Goal: Navigation & Orientation: Find specific page/section

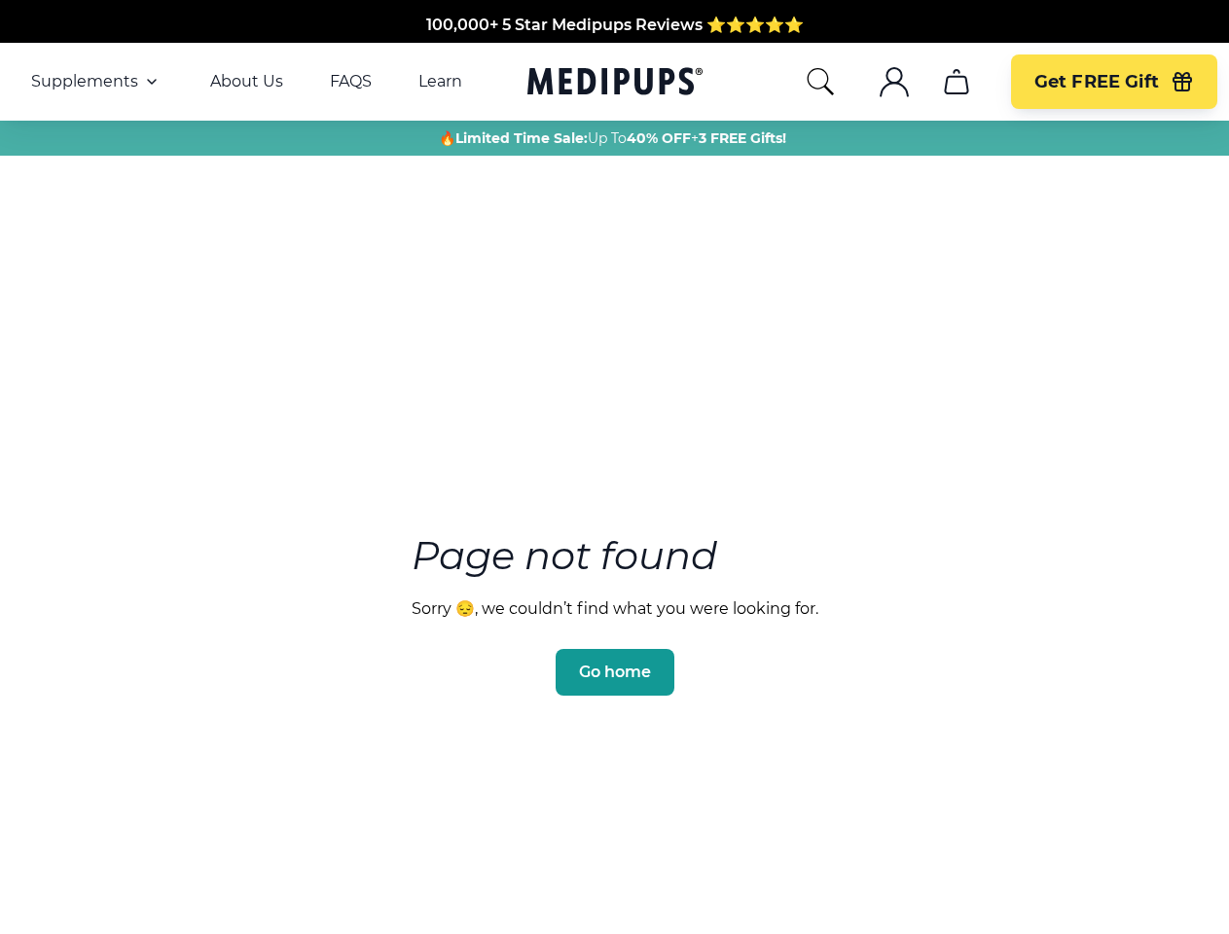
click at [614, 467] on section "Page not found Sorry 😔, we couldn’t find what you were looking for. Go home" at bounding box center [614, 568] width 1229 height 747
click at [96, 82] on span "Supplements" at bounding box center [84, 81] width 107 height 19
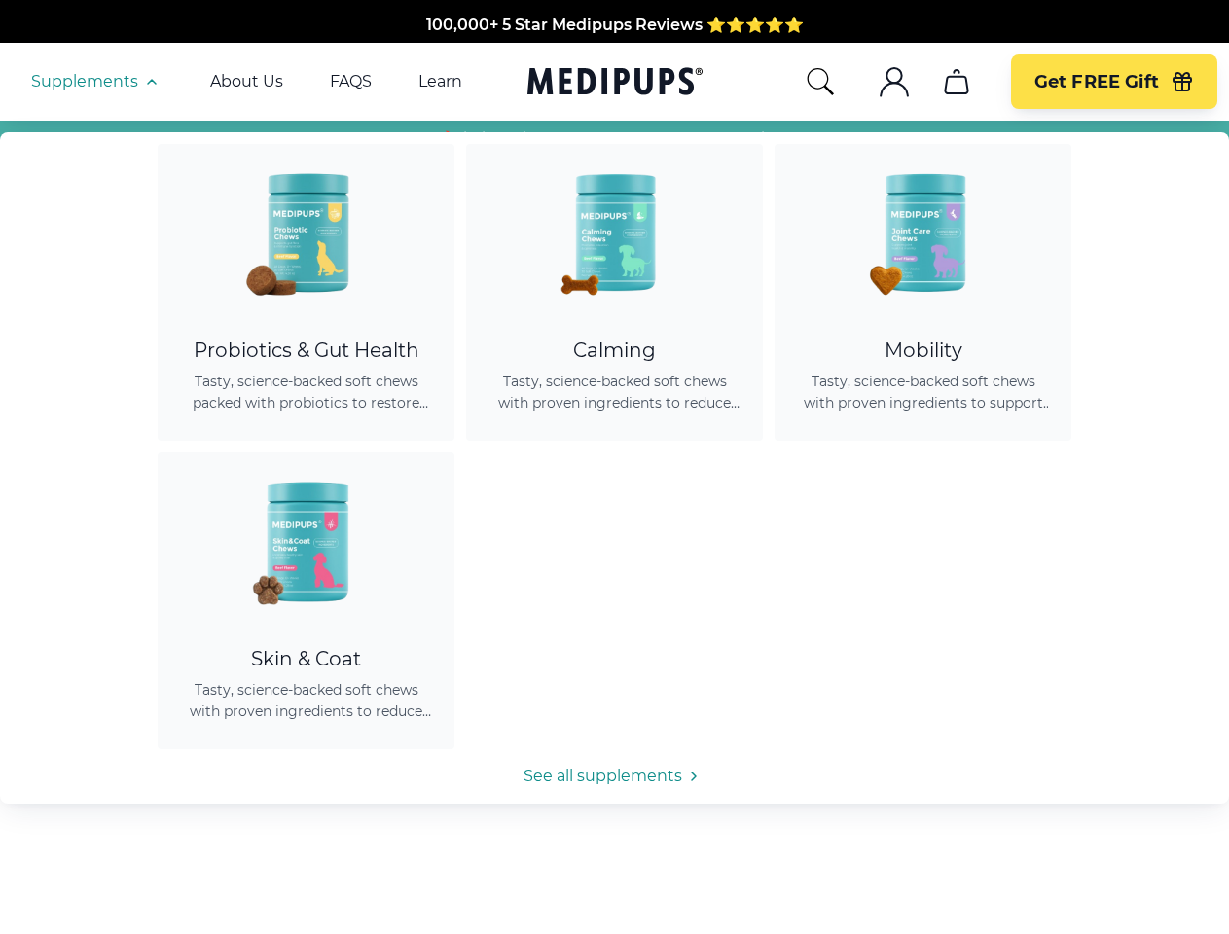
click at [150, 82] on icon "button" at bounding box center [151, 81] width 23 height 23
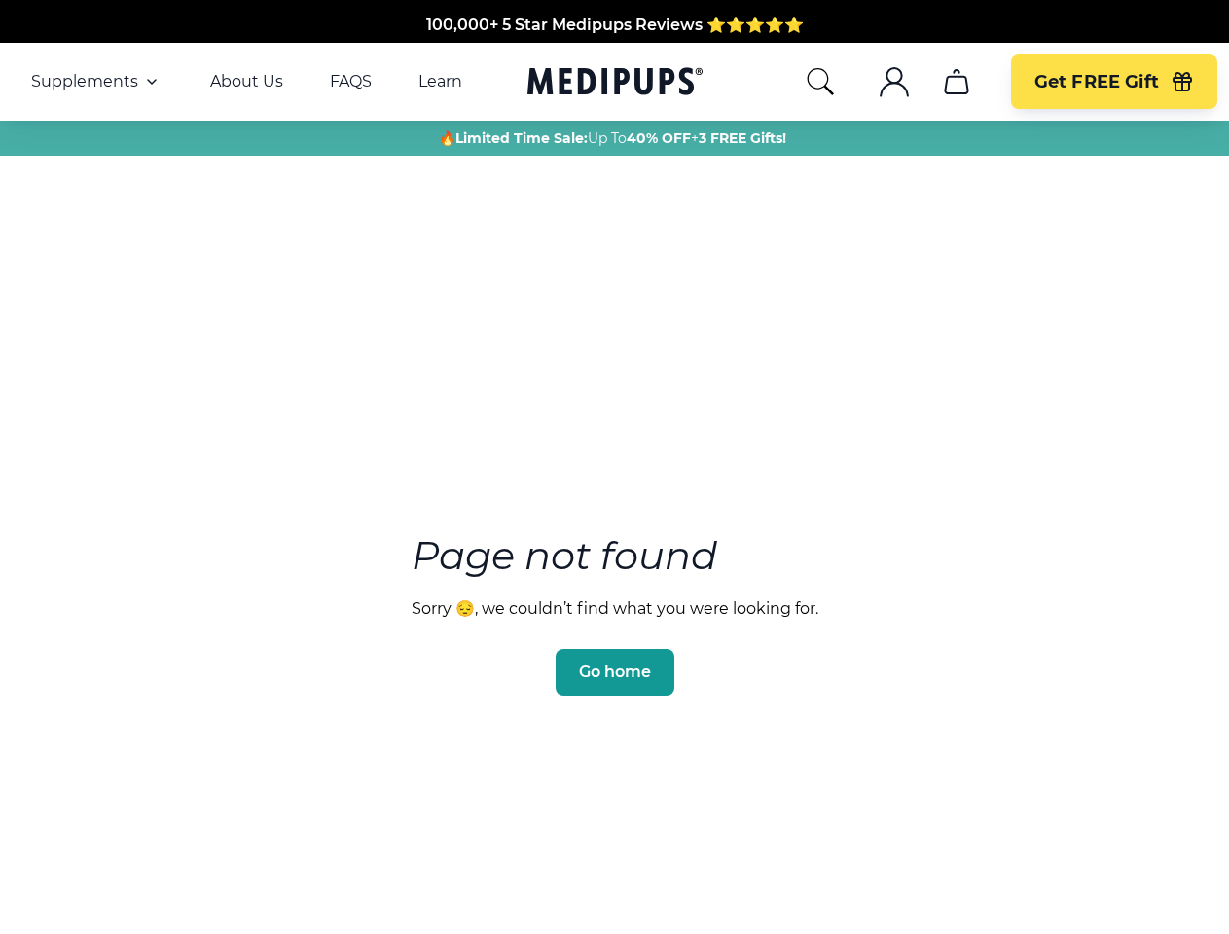
click at [819, 82] on icon "search" at bounding box center [820, 81] width 31 height 31
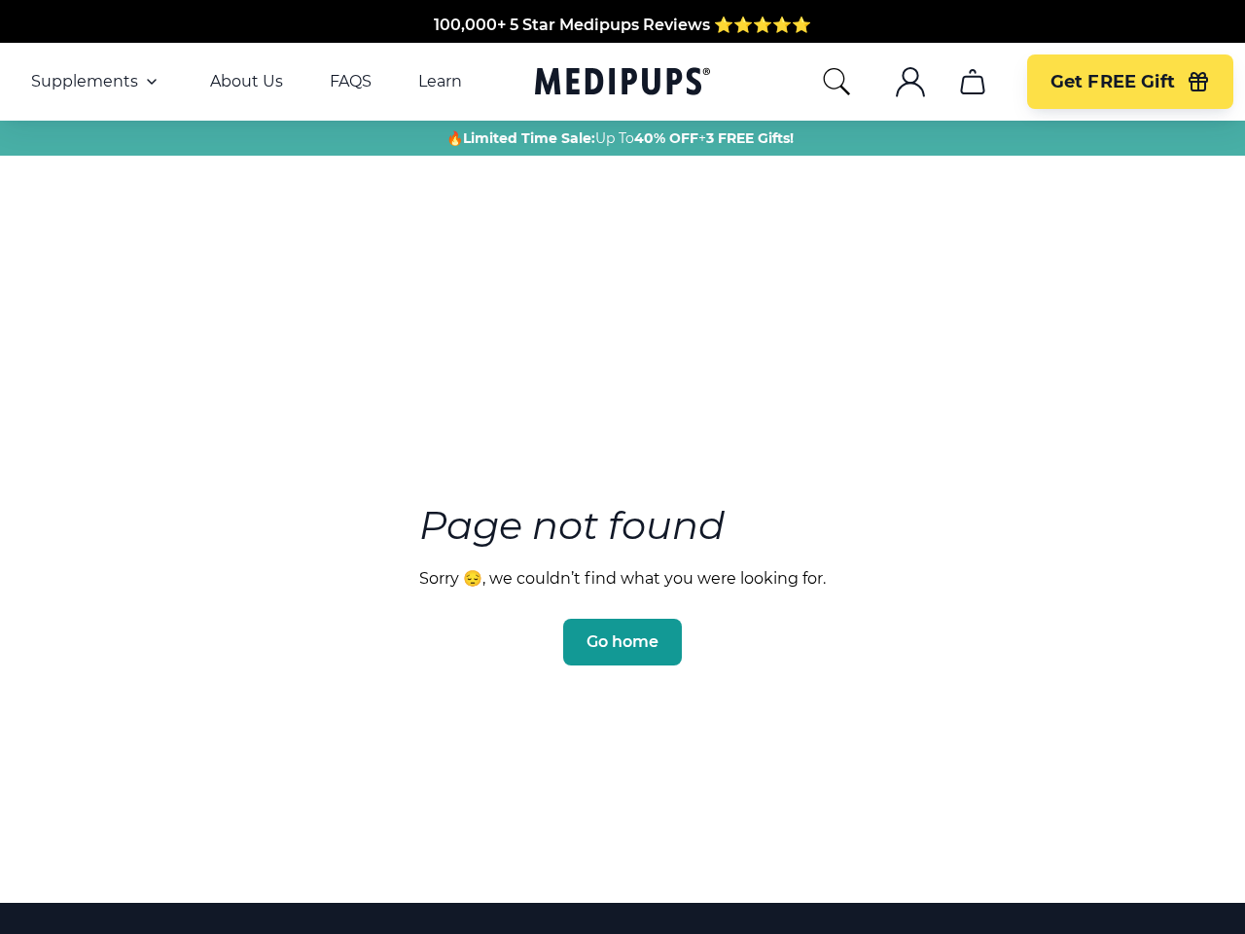
click at [895, 82] on icon ".cls-1{fill:none;stroke:currentColor;stroke-miterlimit:10;stroke-width:1.5px;}" at bounding box center [910, 81] width 31 height 31
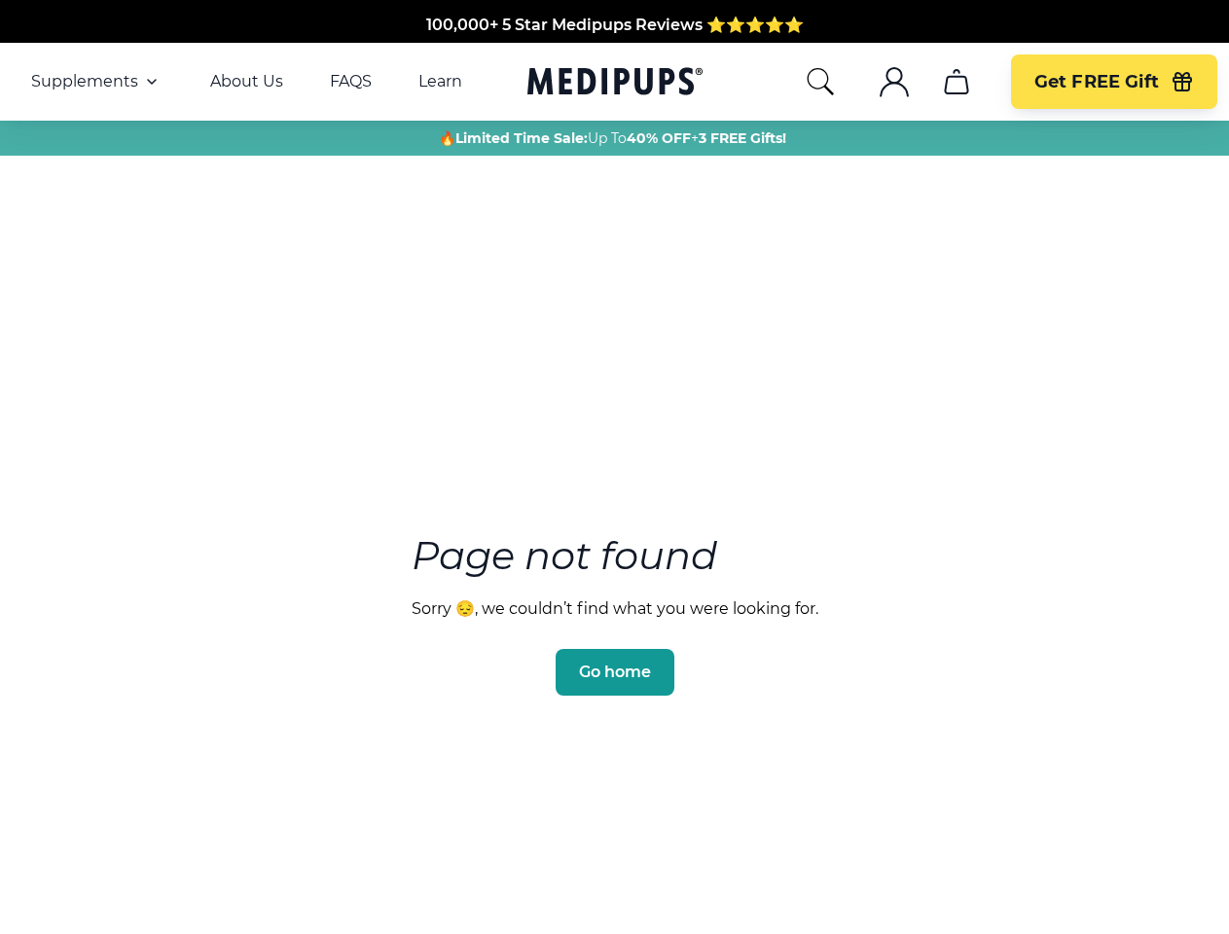
click at [893, 82] on icon ".cls-1{fill:none;stroke:currentColor;stroke-miterlimit:10;stroke-width:1.5px;}" at bounding box center [893, 81] width 31 height 31
click at [955, 82] on icon "cart" at bounding box center [956, 81] width 31 height 31
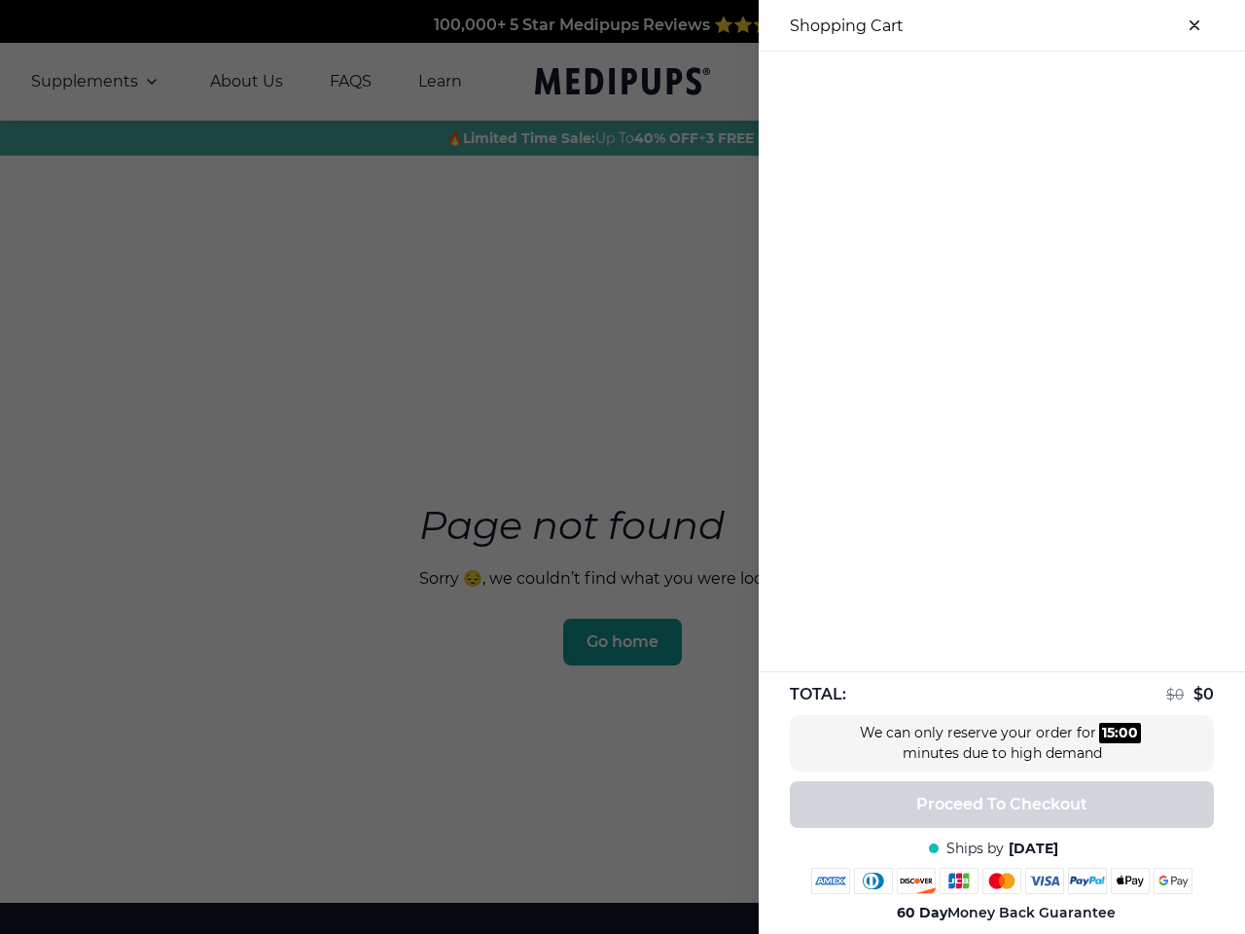
click at [955, 82] on div at bounding box center [1002, 68] width 486 height 32
click at [1113, 82] on div at bounding box center [1002, 68] width 486 height 32
